Goal: Task Accomplishment & Management: Complete application form

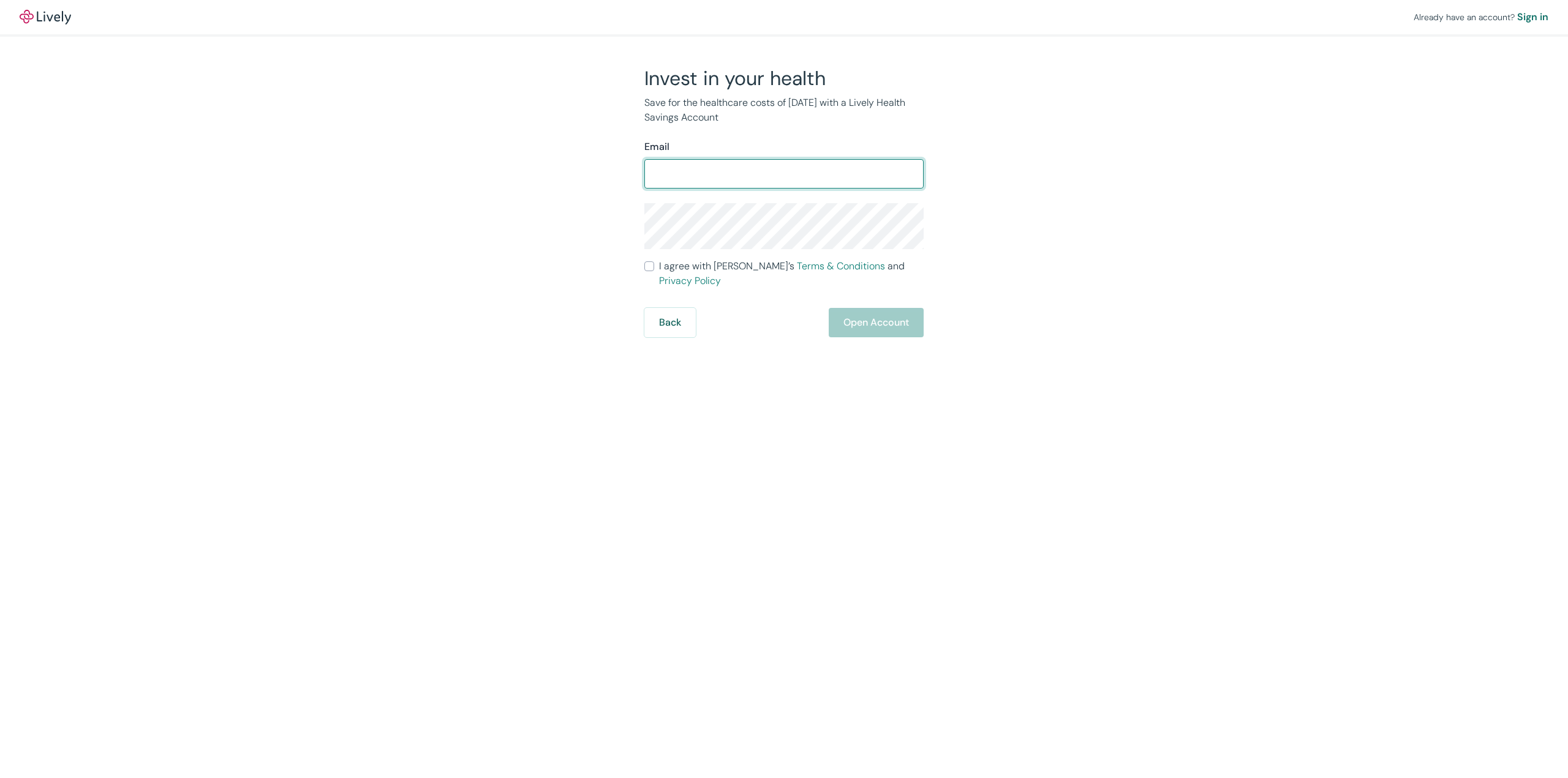
click at [847, 175] on input "Email" at bounding box center [783, 174] width 279 height 25
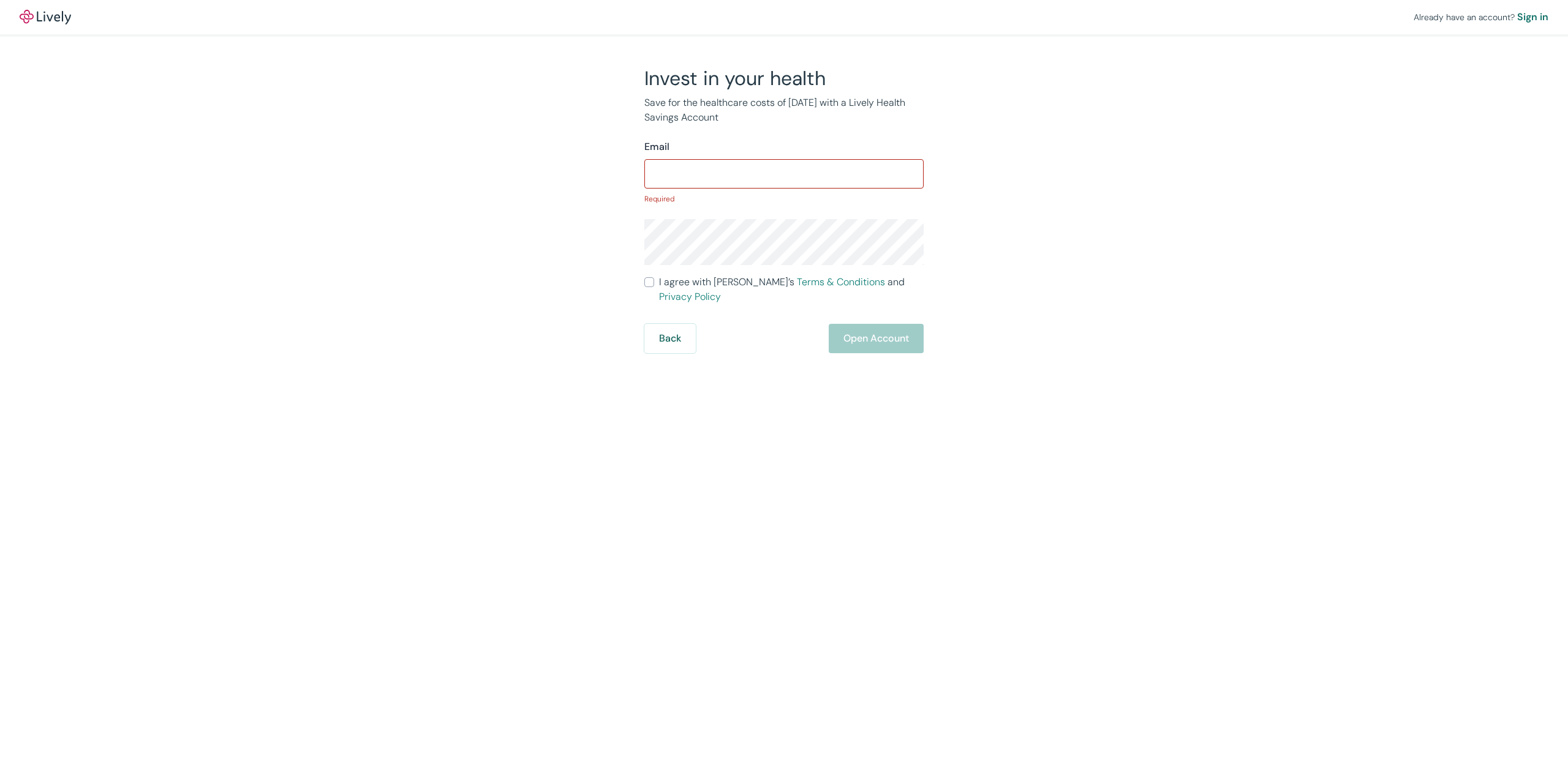
type input "[EMAIL_ADDRESS][DOMAIN_NAME]"
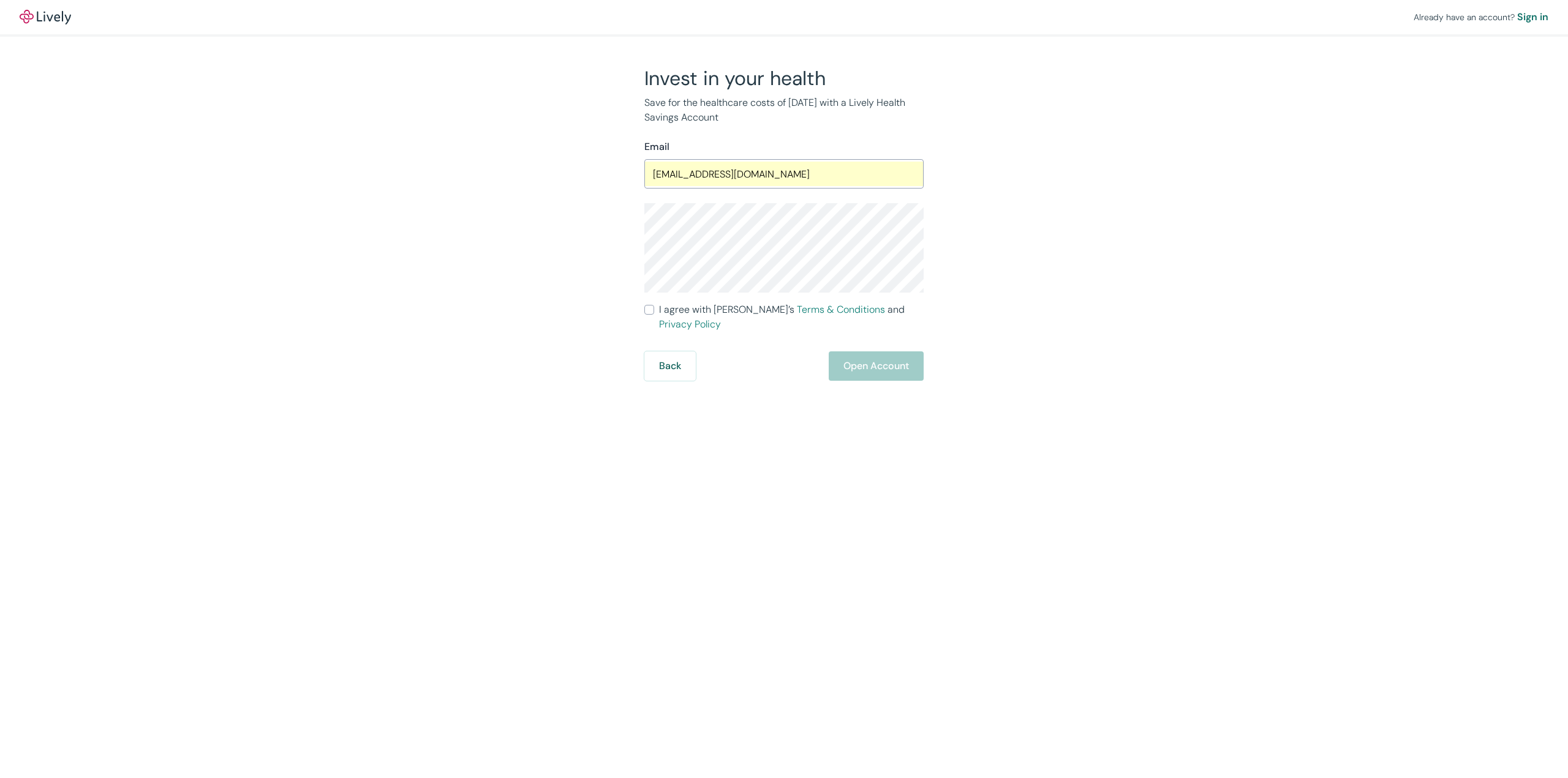
click at [1030, 236] on div "Invest in your health Save for the healthcare costs of [DATE] with a Lively Hea…" at bounding box center [777, 223] width 588 height 315
click at [667, 351] on button "Back" at bounding box center [670, 366] width 51 height 30
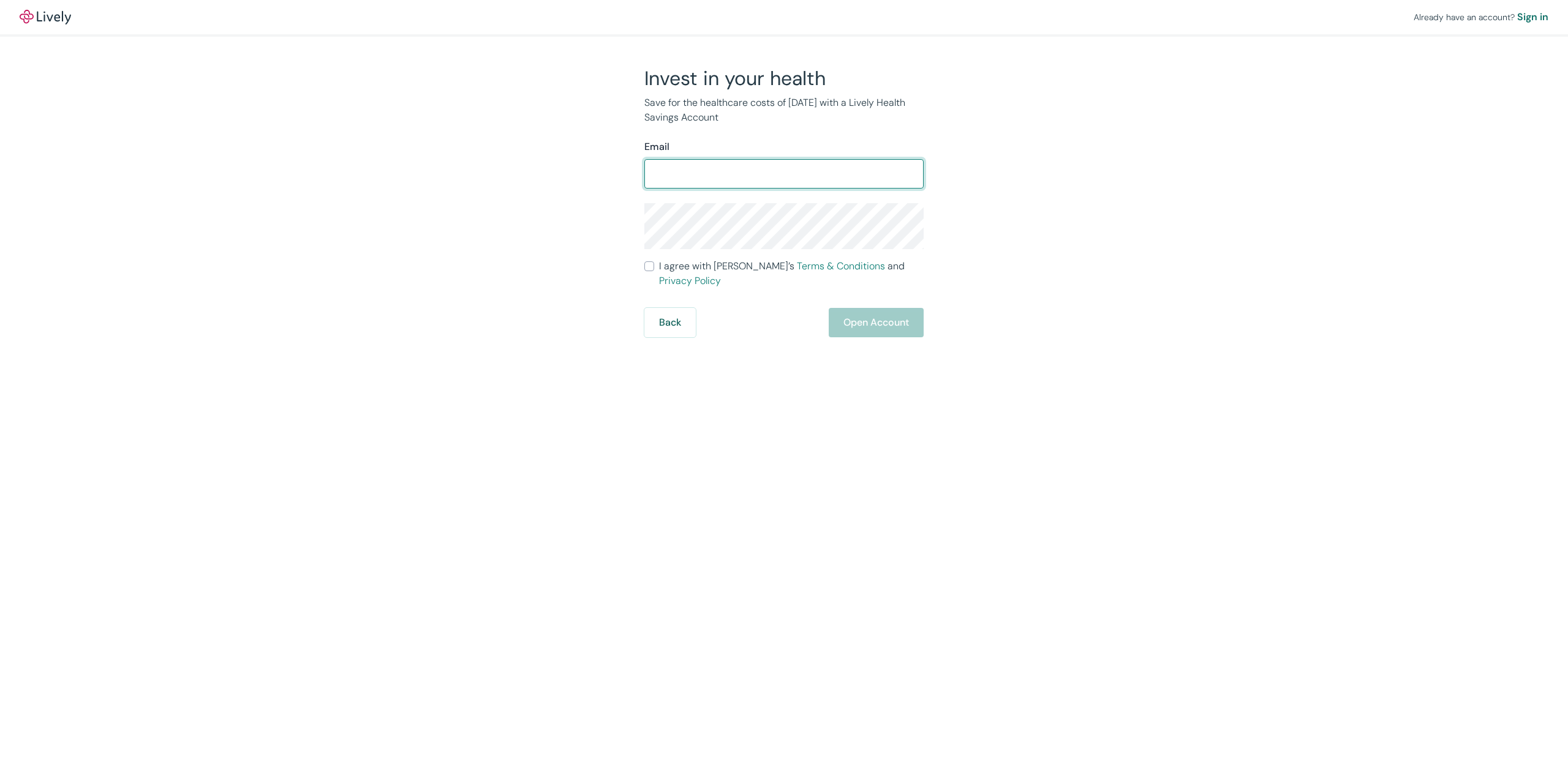
click at [742, 181] on input "Email" at bounding box center [783, 174] width 279 height 25
click at [916, 173] on span at bounding box center [917, 174] width 10 height 10
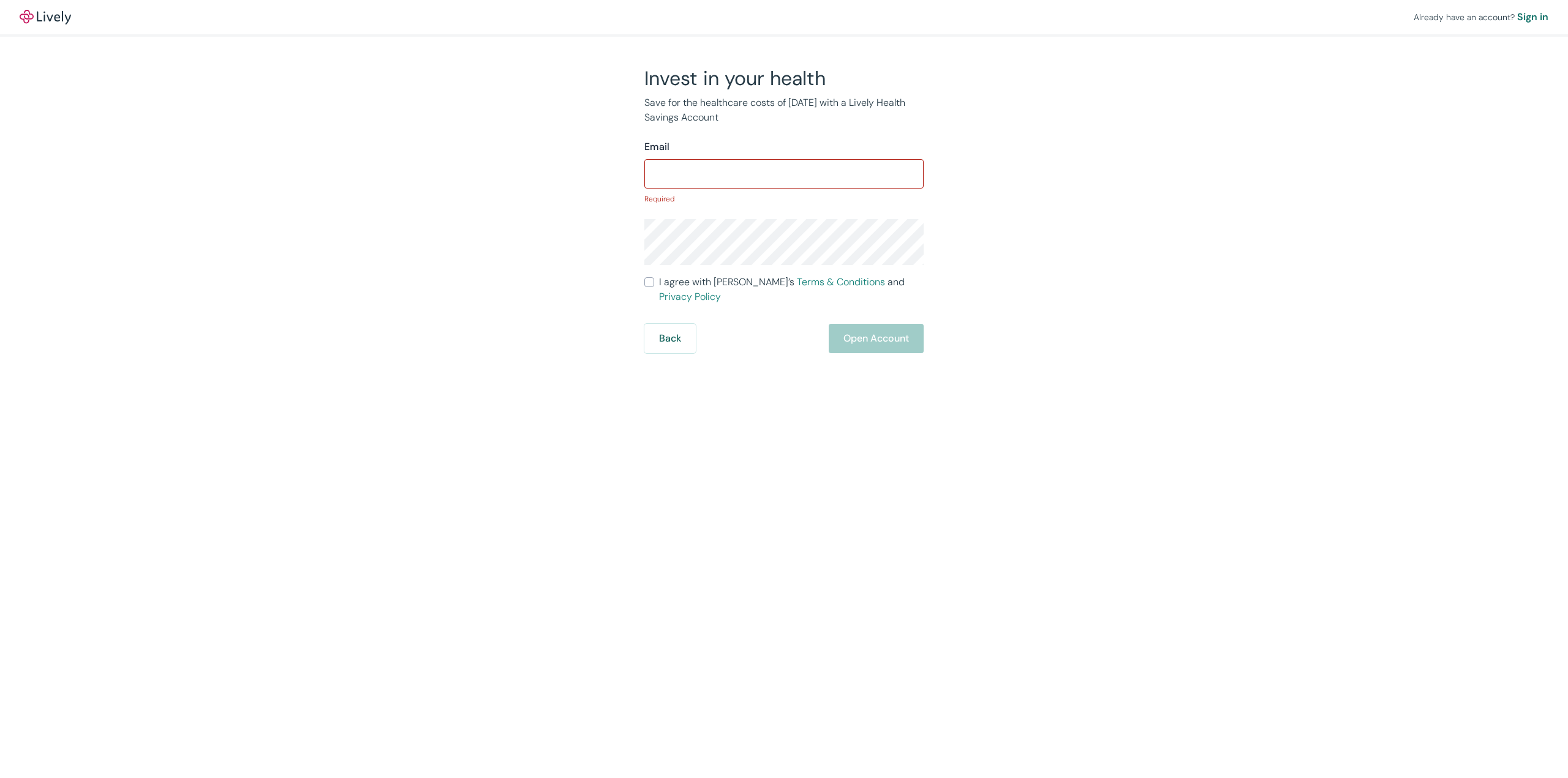
click at [916, 173] on span at bounding box center [917, 174] width 10 height 10
click at [817, 176] on input "Email" at bounding box center [783, 174] width 279 height 25
type input "[EMAIL_ADDRESS][DOMAIN_NAME]"
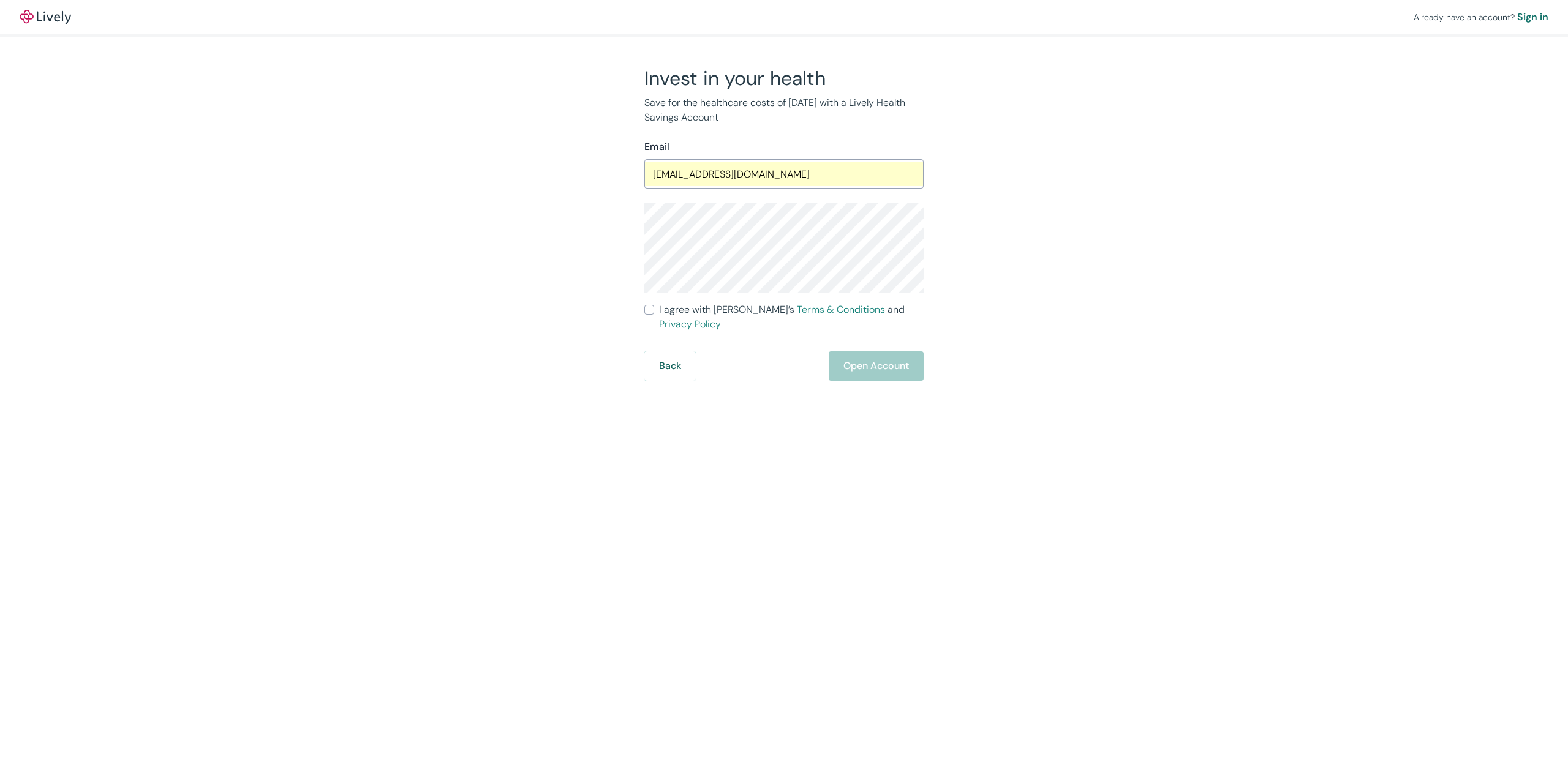
click at [772, 437] on div "Already have an account? Sign in Invest in your health Save for the healthcare …" at bounding box center [784, 389] width 1568 height 778
click at [838, 351] on div "Back Open Account" at bounding box center [783, 366] width 279 height 30
click at [657, 307] on label "I agree with Lively’s Terms & Conditions and Privacy Policy" at bounding box center [783, 317] width 279 height 30
click at [654, 307] on input "I agree with Lively’s Terms & Conditions and Privacy Policy" at bounding box center [649, 310] width 10 height 10
checkbox input "true"
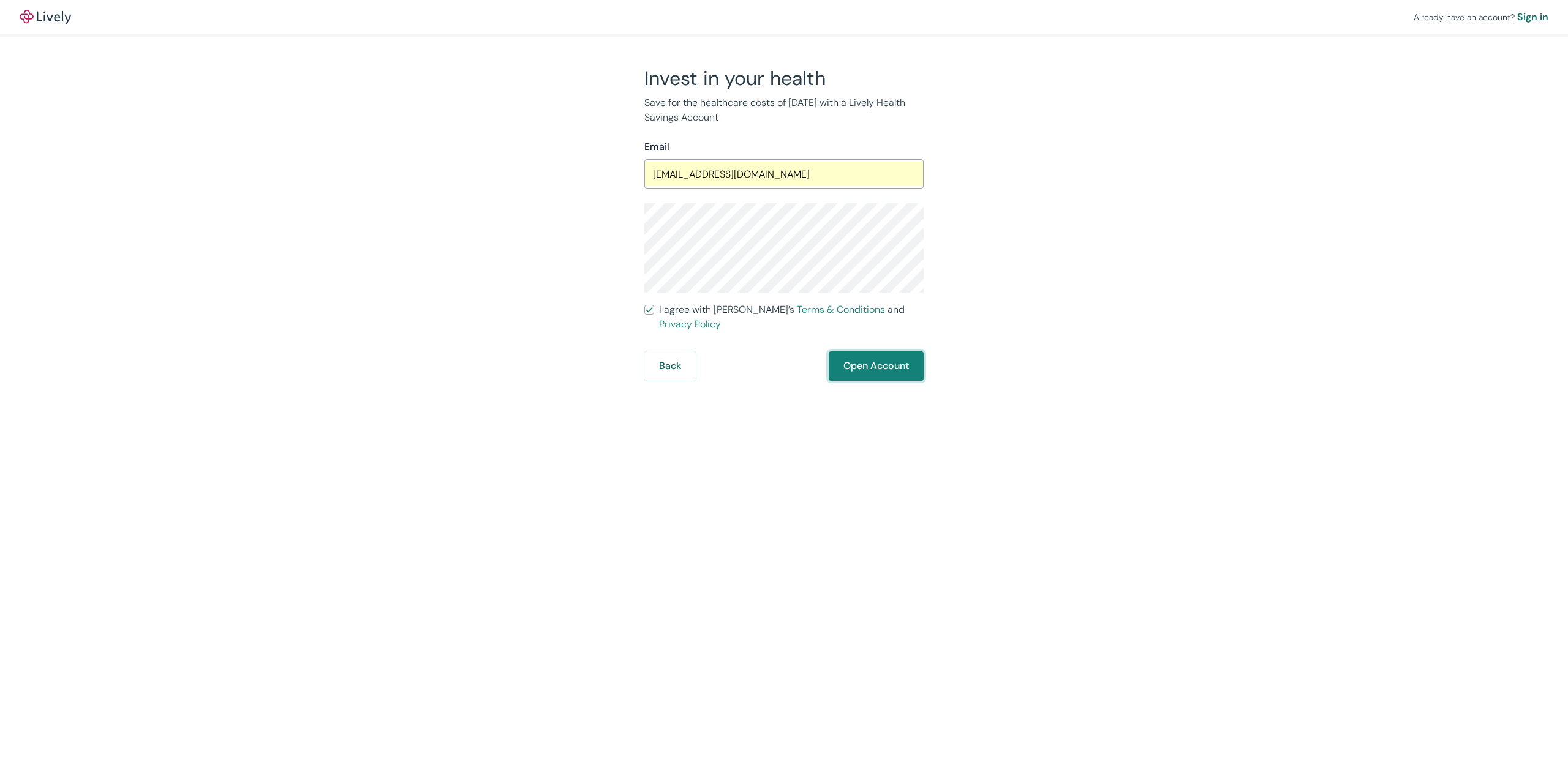
click at [853, 351] on button "Open Account" at bounding box center [876, 366] width 95 height 30
